Goal: Book appointment/travel/reservation

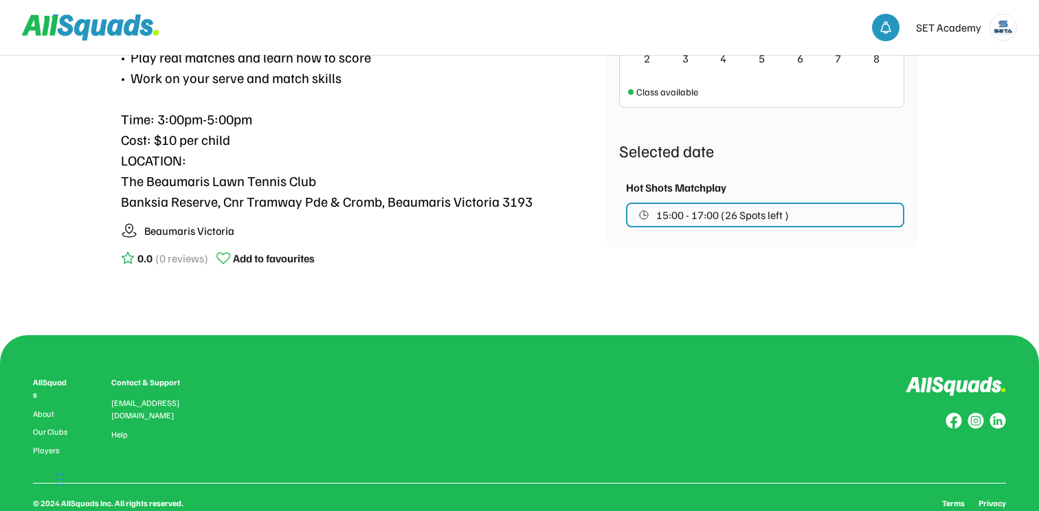
scroll to position [582, 0]
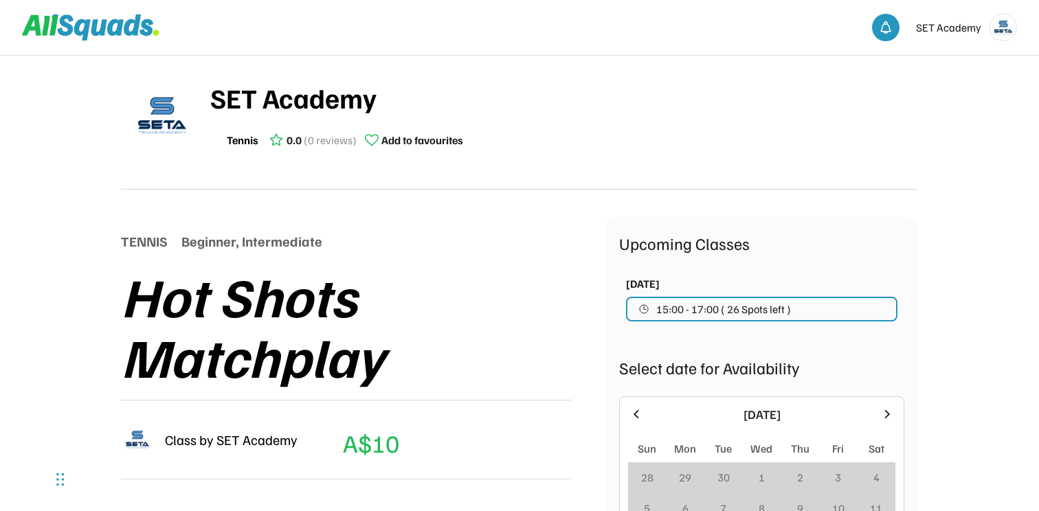
click at [988, 26] on div "SET Academy" at bounding box center [966, 27] width 101 height 27
click at [1000, 27] on img at bounding box center [1004, 27] width 26 height 26
click at [974, 55] on link "Profile" at bounding box center [985, 60] width 81 height 27
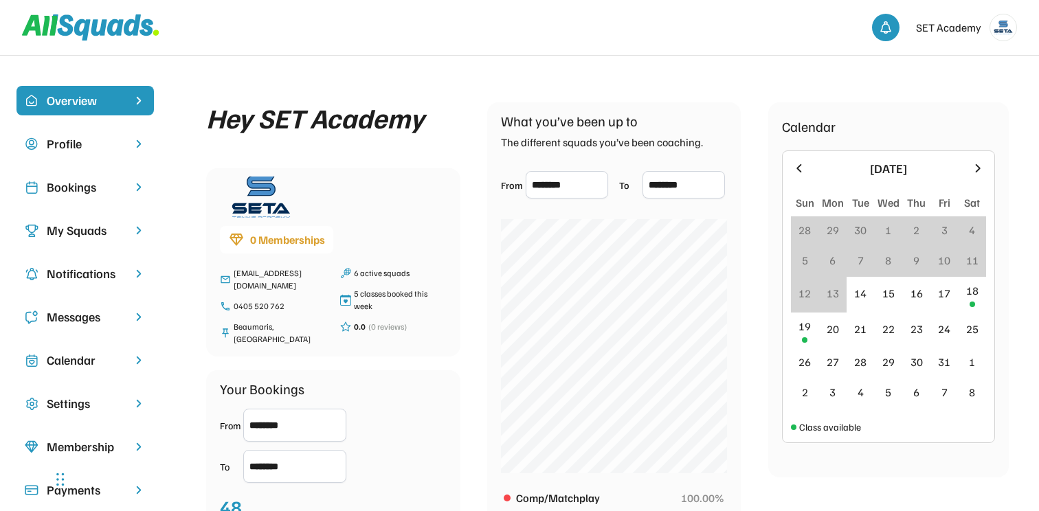
click at [93, 192] on div "Bookings" at bounding box center [85, 187] width 77 height 19
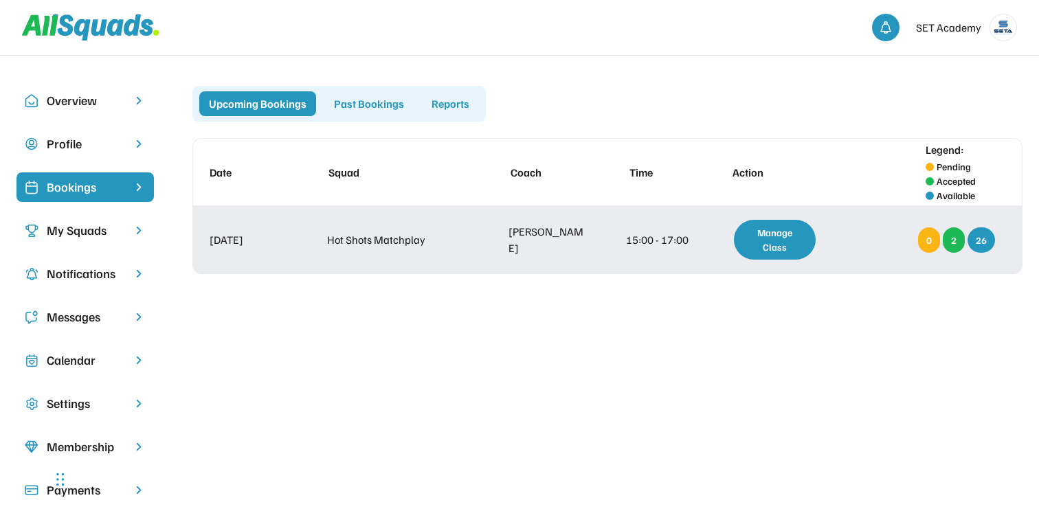
click at [983, 239] on div "26" at bounding box center [981, 240] width 27 height 25
click at [800, 237] on div "Manage Class" at bounding box center [775, 240] width 82 height 40
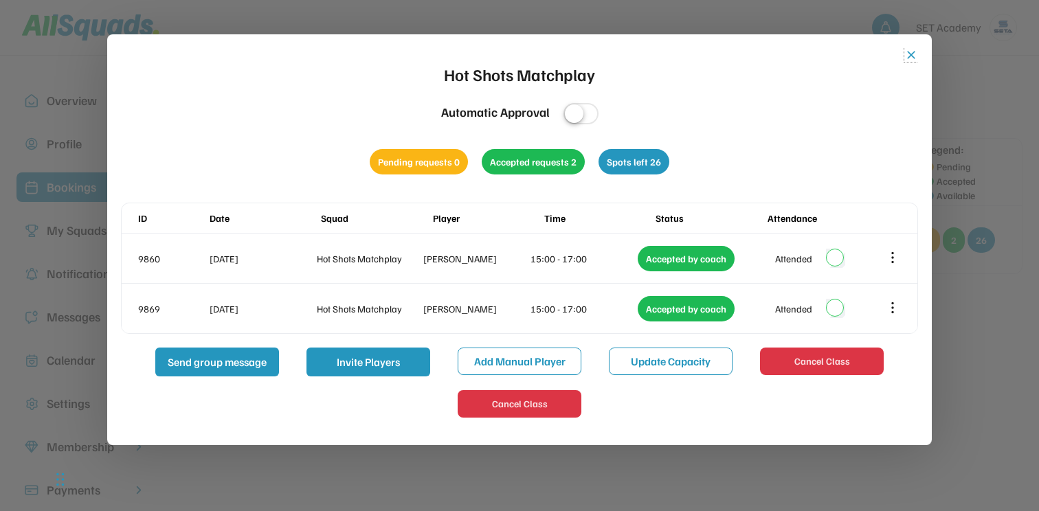
click at [912, 53] on button "close" at bounding box center [912, 55] width 14 height 14
